Goal: Transaction & Acquisition: Subscribe to service/newsletter

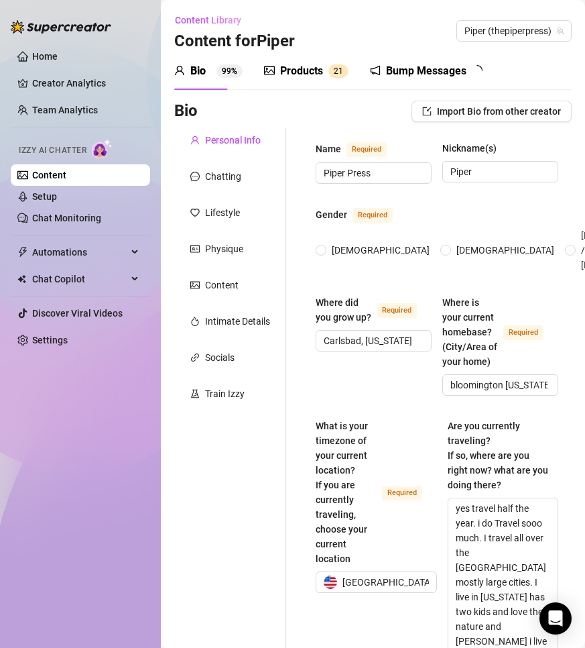
radio input "true"
type input "[DATE]"
radio input "true"
type input "[DATE]"
radio input "true"
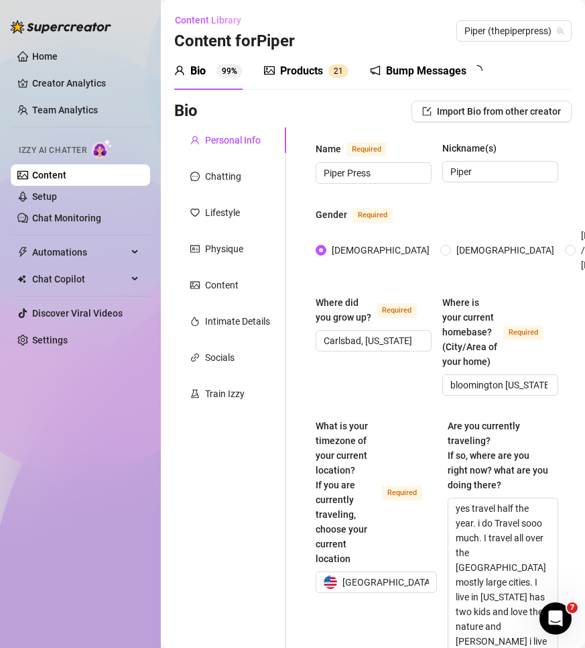
type input "[DATE]"
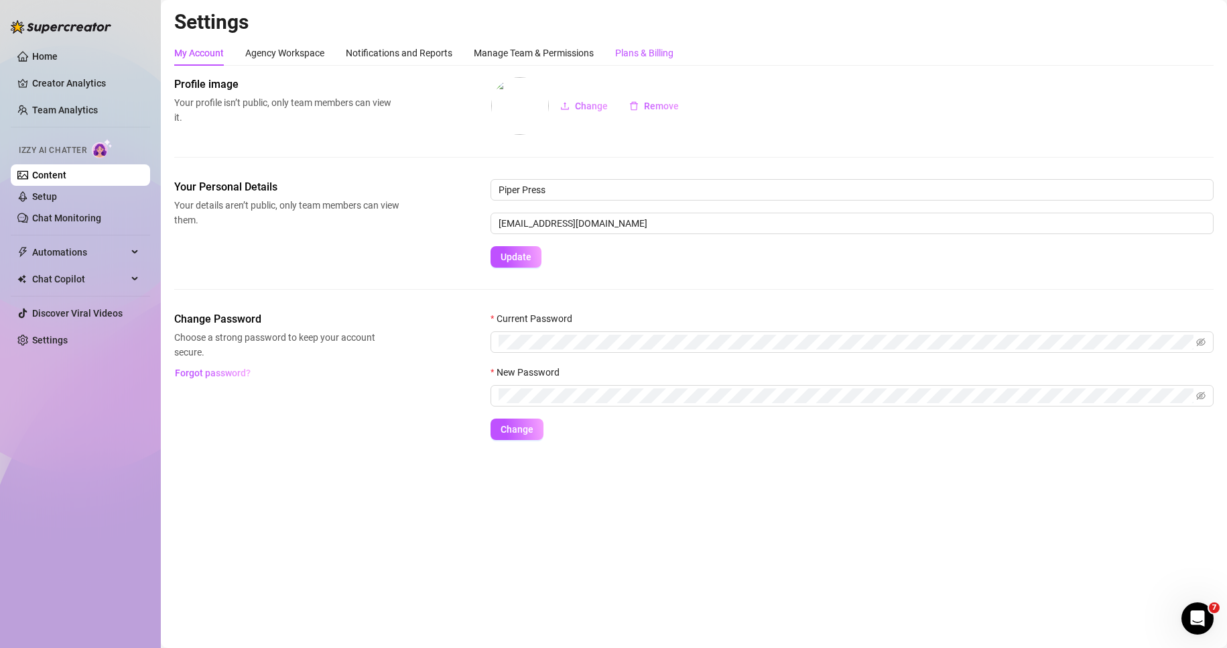
click at [585, 49] on div "Plans & Billing" at bounding box center [644, 53] width 58 height 15
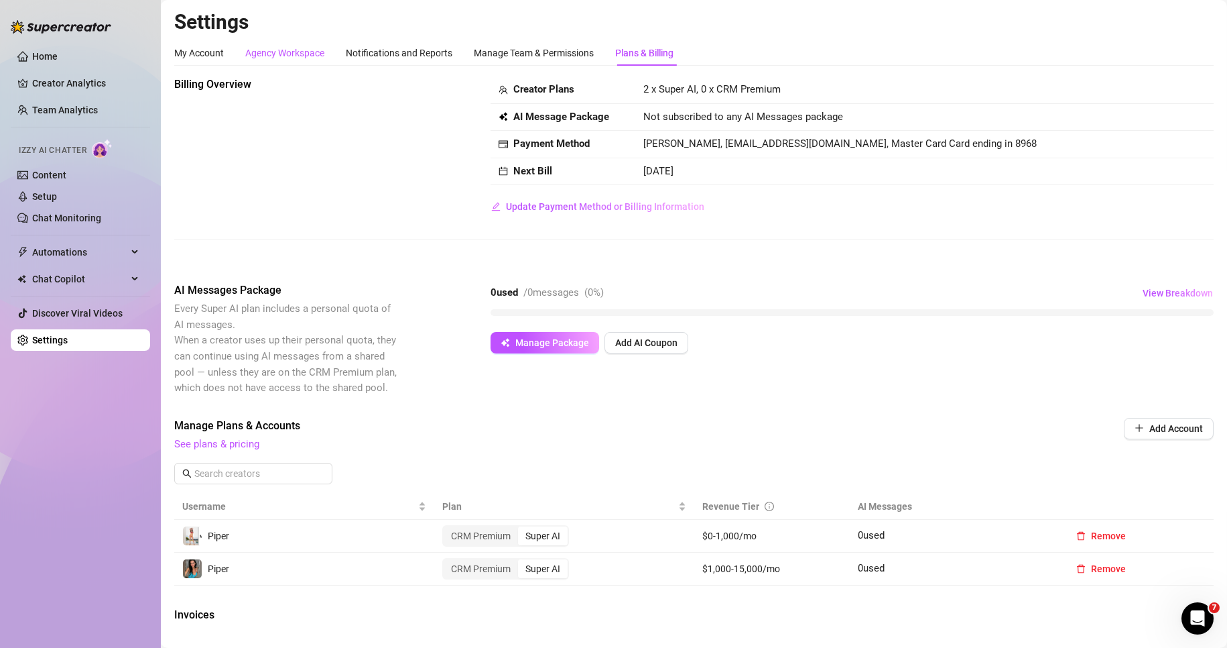
click at [292, 58] on div "Agency Workspace" at bounding box center [284, 53] width 79 height 15
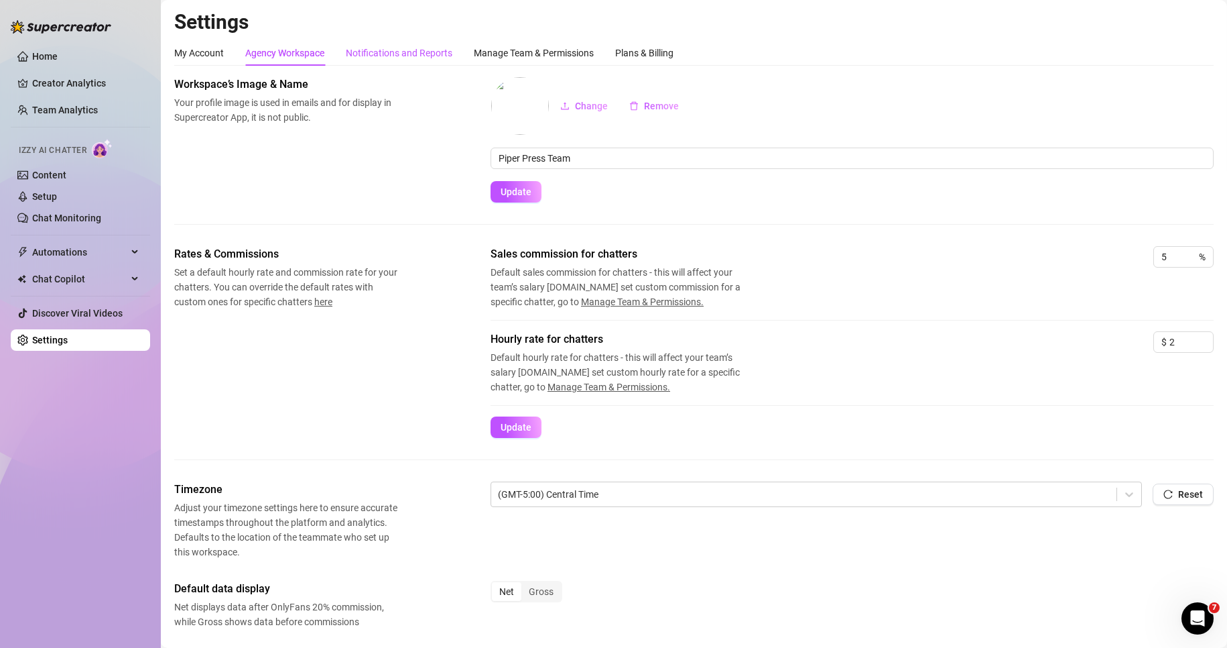
click at [398, 51] on div "Notifications and Reports" at bounding box center [399, 53] width 107 height 15
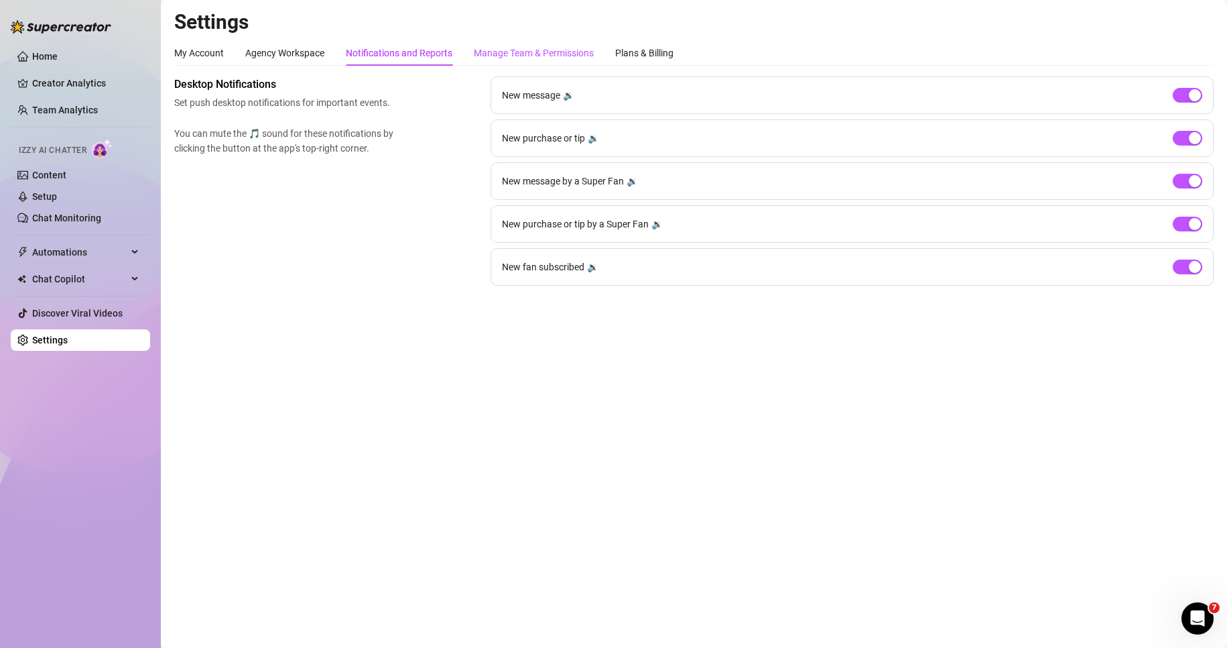
click at [563, 52] on div "Manage Team & Permissions" at bounding box center [534, 53] width 120 height 15
click at [585, 51] on div "Plans & Billing" at bounding box center [644, 53] width 58 height 15
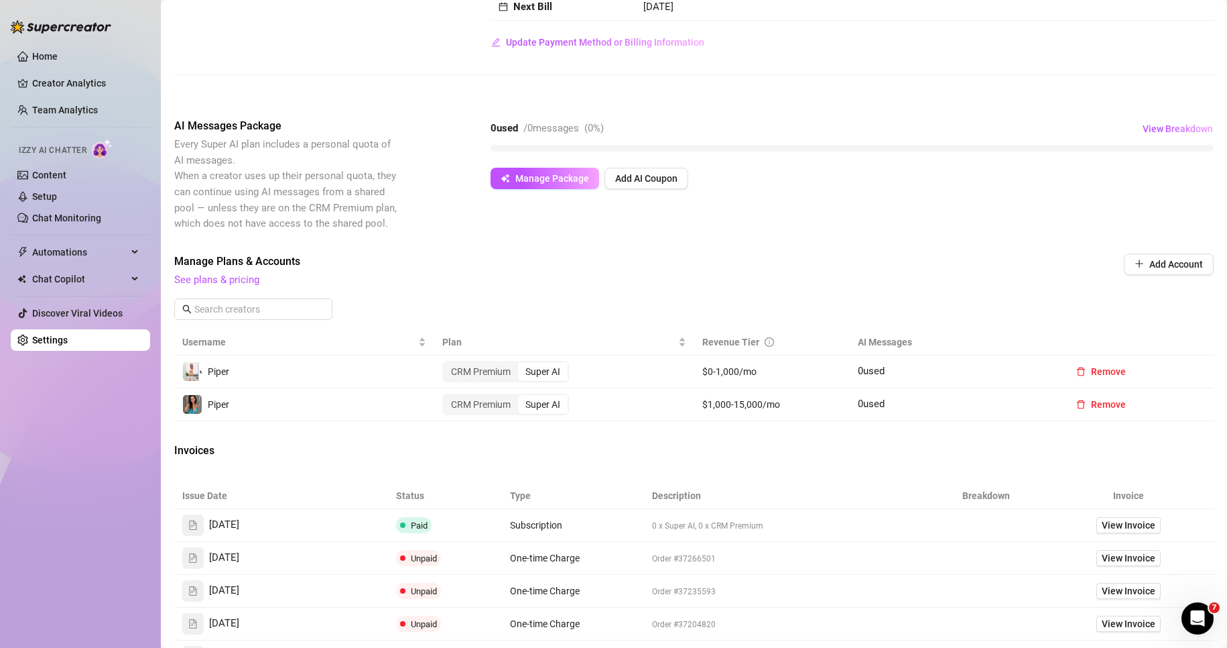
scroll to position [152, 0]
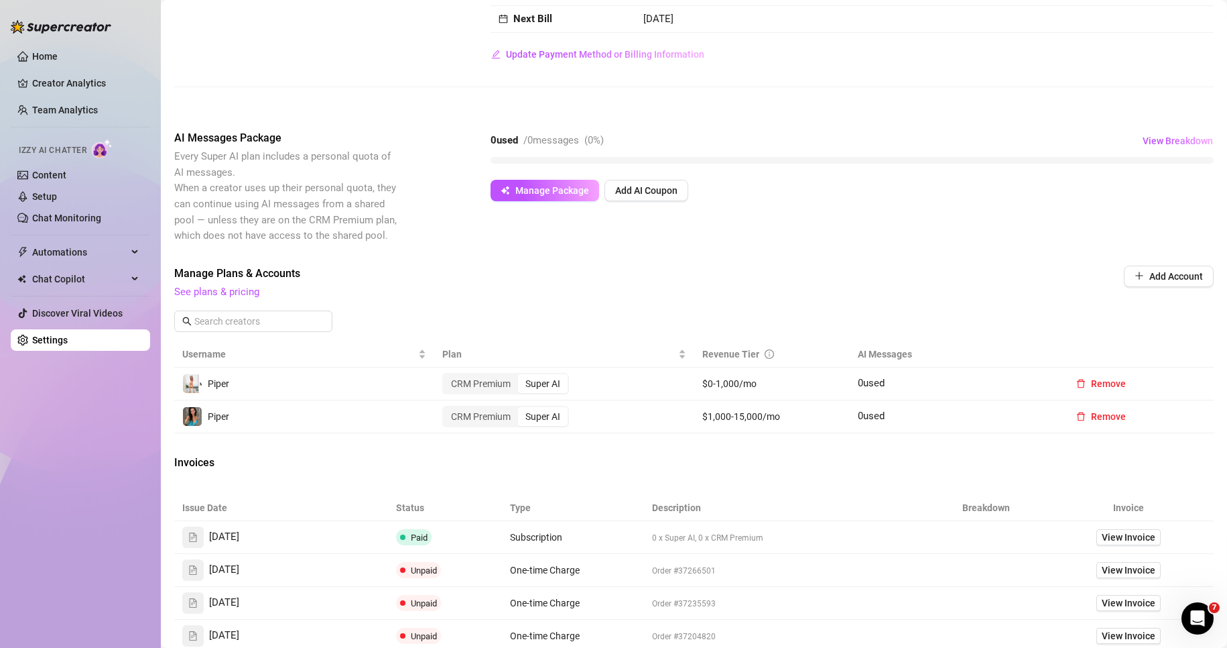
click at [476, 371] on td "CRM Premium Super AI" at bounding box center [564, 383] width 260 height 33
click at [538, 376] on div "Super AI" at bounding box center [543, 383] width 50 height 19
click at [522, 376] on input "Super AI" at bounding box center [522, 376] width 0 height 0
click at [544, 422] on div "Super AI" at bounding box center [543, 416] width 50 height 19
click at [522, 409] on input "Super AI" at bounding box center [522, 409] width 0 height 0
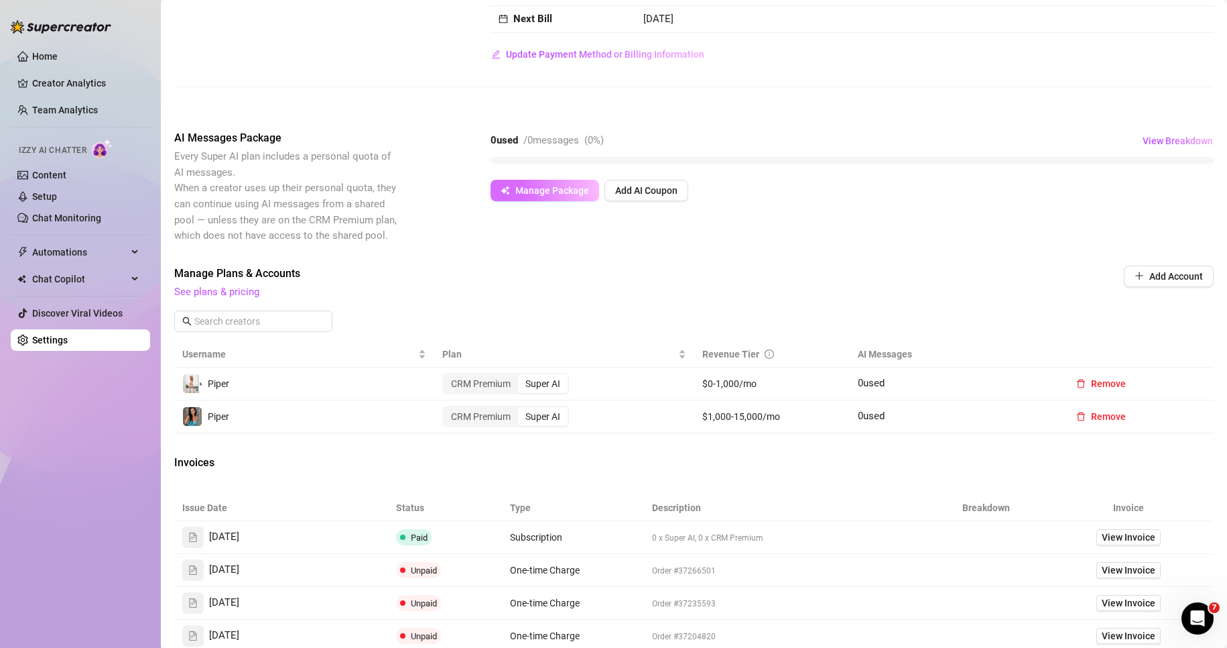
click at [570, 185] on span "Manage Package" at bounding box center [552, 190] width 74 height 11
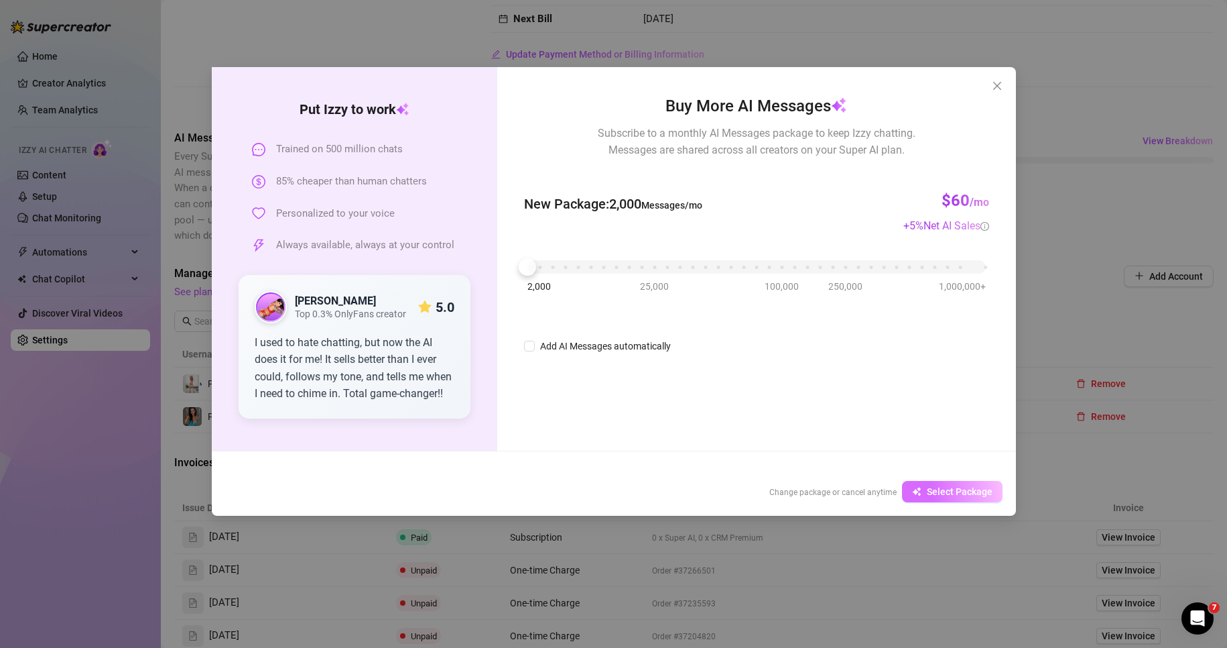
click at [585, 489] on span "Select Package" at bounding box center [960, 491] width 66 height 11
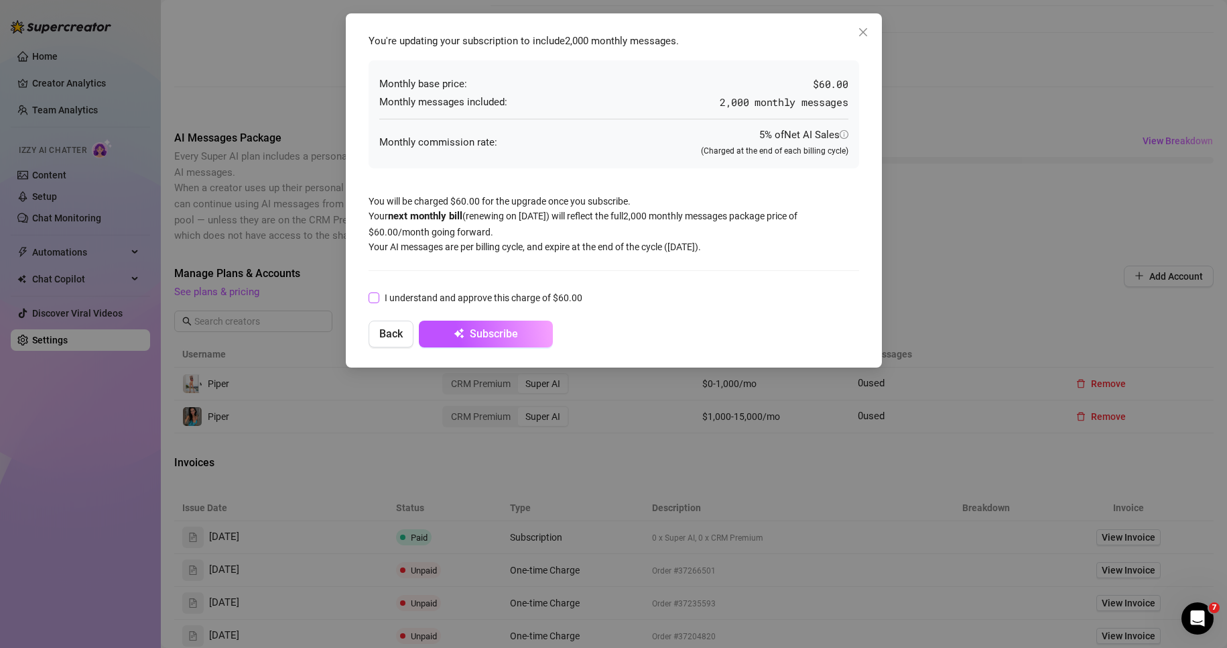
click at [400, 295] on span "I understand and approve this charge of $60.00" at bounding box center [483, 297] width 208 height 15
click at [378, 295] on input "I understand and approve this charge of $60.00" at bounding box center [373, 296] width 9 height 9
checkbox input "true"
click at [451, 329] on button "Subscribe" at bounding box center [486, 333] width 134 height 27
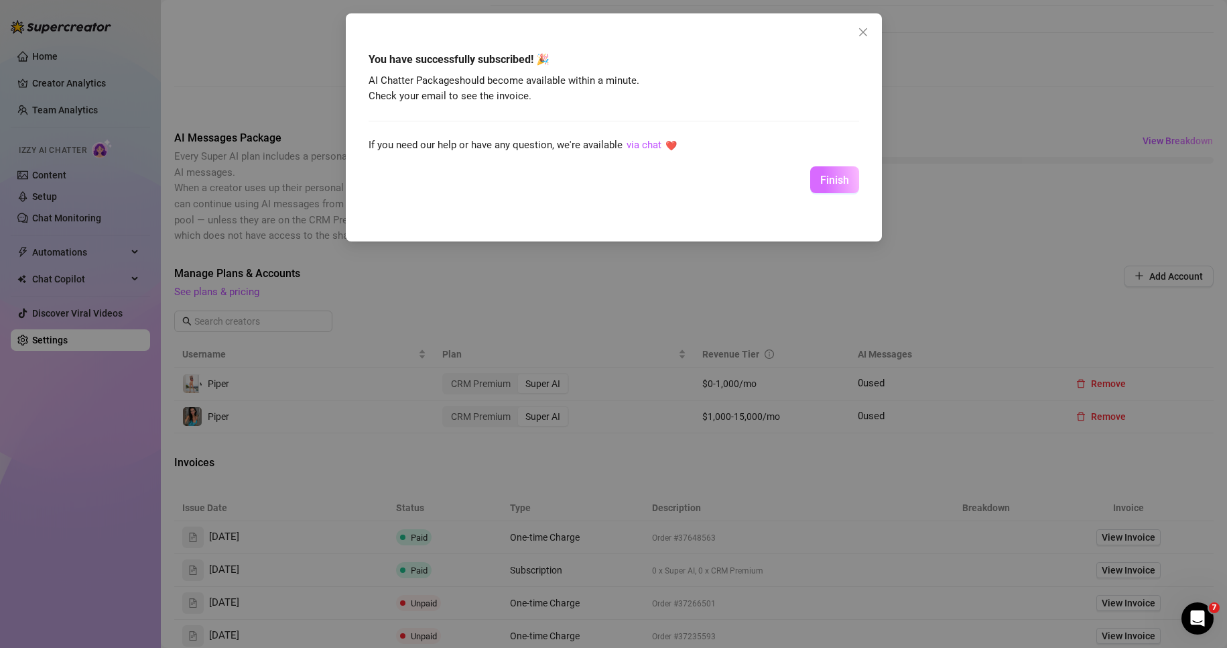
click at [585, 175] on span "Finish" at bounding box center [835, 180] width 29 height 13
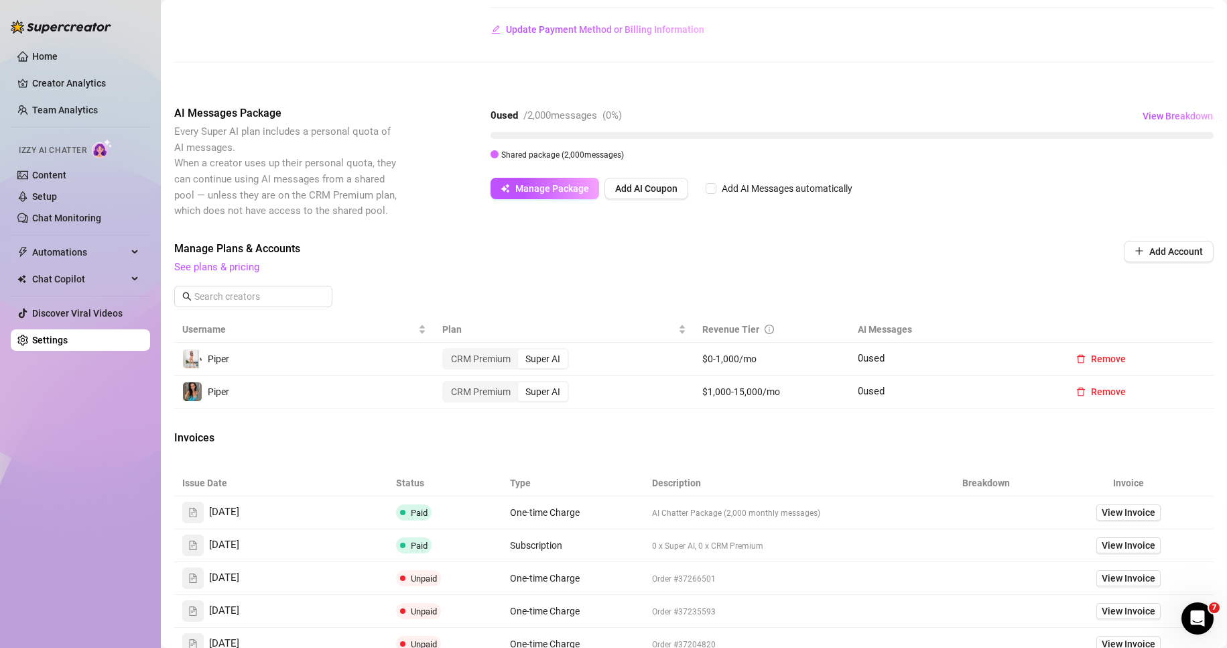
scroll to position [219, 0]
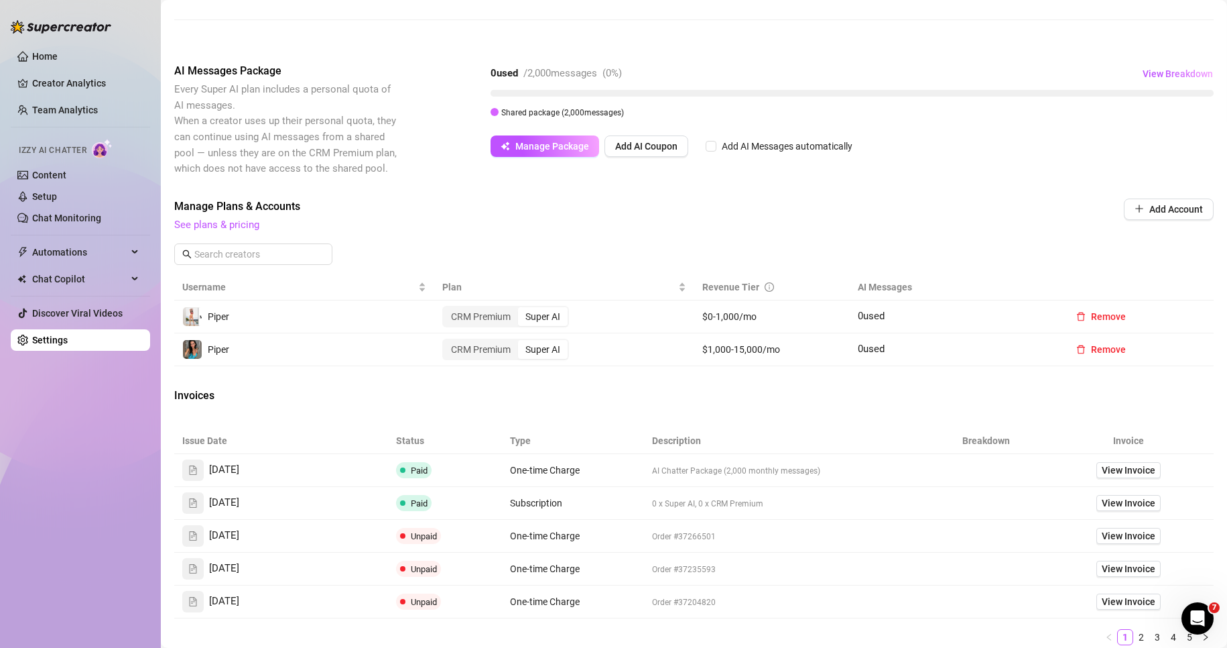
click at [527, 341] on div "Super AI" at bounding box center [543, 349] width 50 height 19
click at [522, 342] on input "Super AI" at bounding box center [522, 342] width 0 height 0
click at [554, 318] on div "Super AI" at bounding box center [543, 316] width 50 height 19
click at [522, 309] on input "Super AI" at bounding box center [522, 309] width 0 height 0
click at [555, 349] on div "Super AI" at bounding box center [543, 349] width 50 height 19
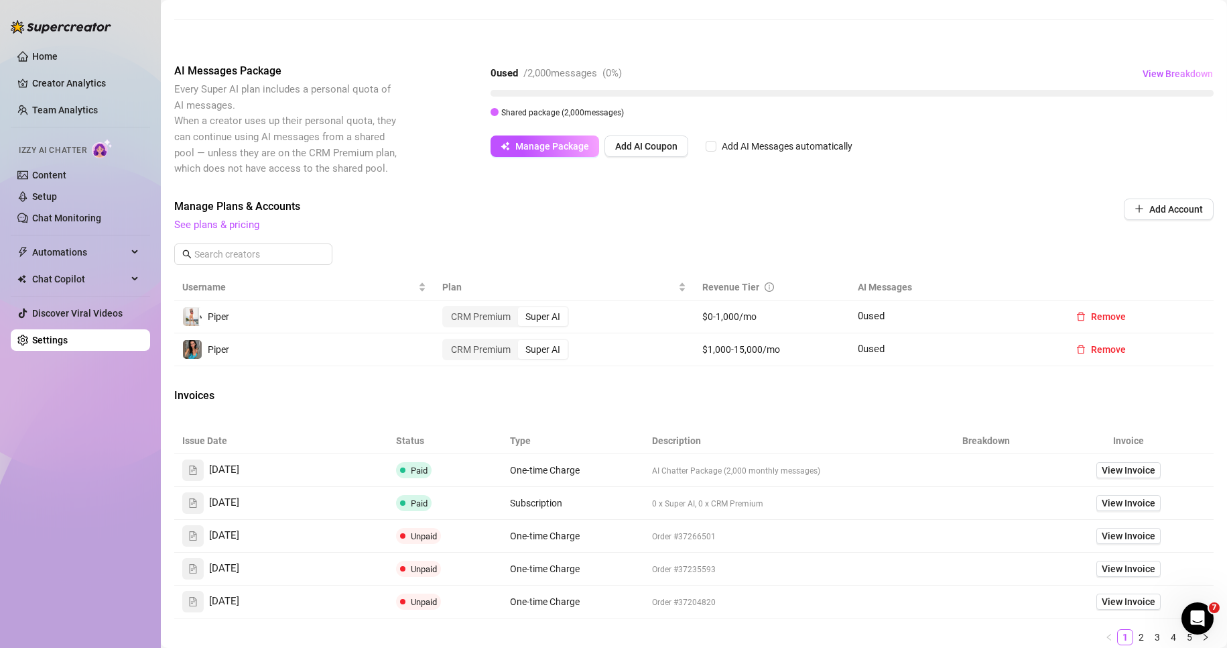
click at [522, 342] on input "Super AI" at bounding box center [522, 342] width 0 height 0
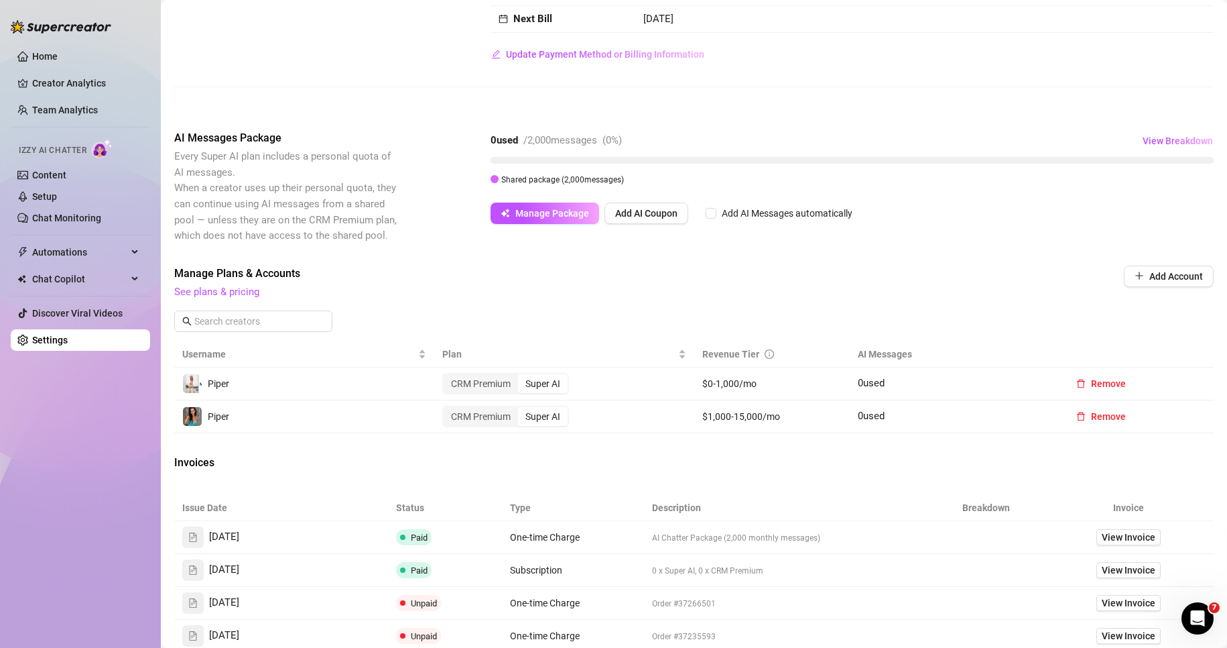
scroll to position [0, 0]
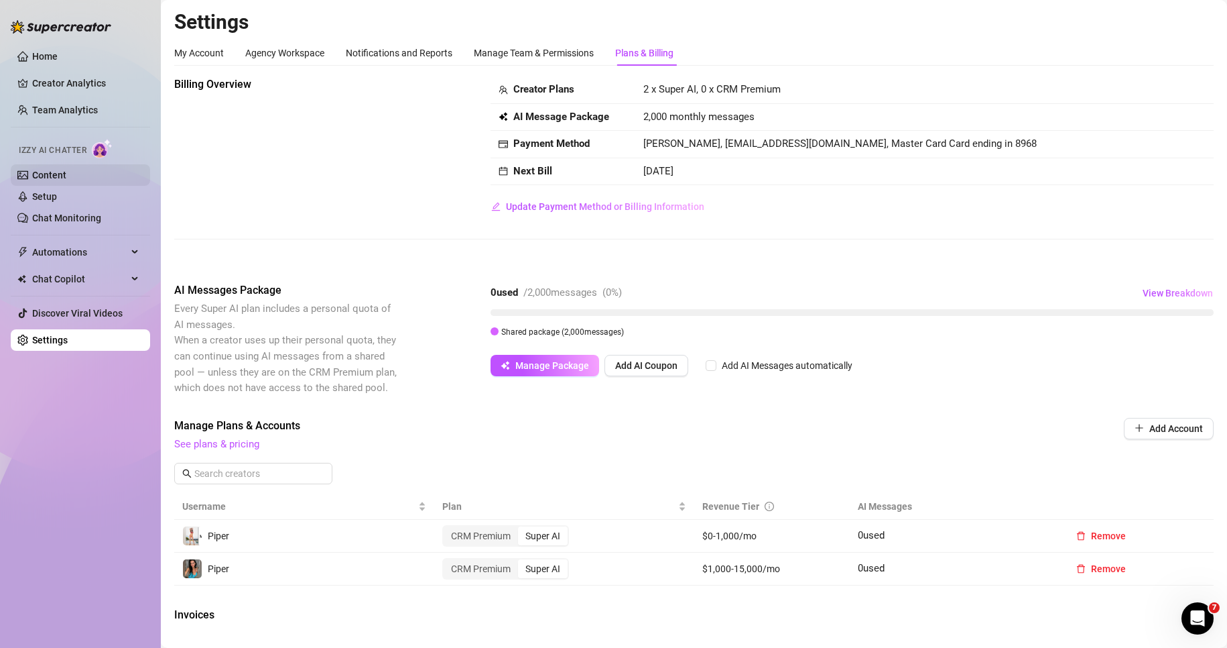
click at [32, 176] on link "Content" at bounding box center [49, 175] width 34 height 11
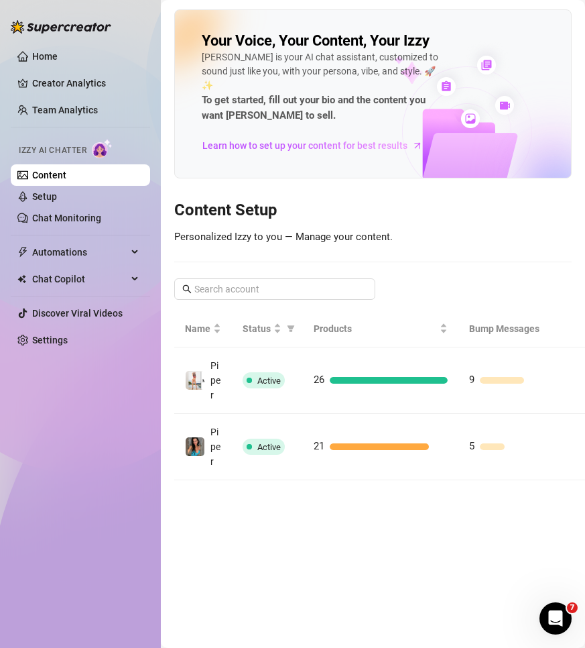
click at [60, 359] on div "Home Creator Analytics Team Analytics Izzy AI Chatter Content Setup Chat Monito…" at bounding box center [80, 317] width 139 height 635
